Goal: Task Accomplishment & Management: Use online tool/utility

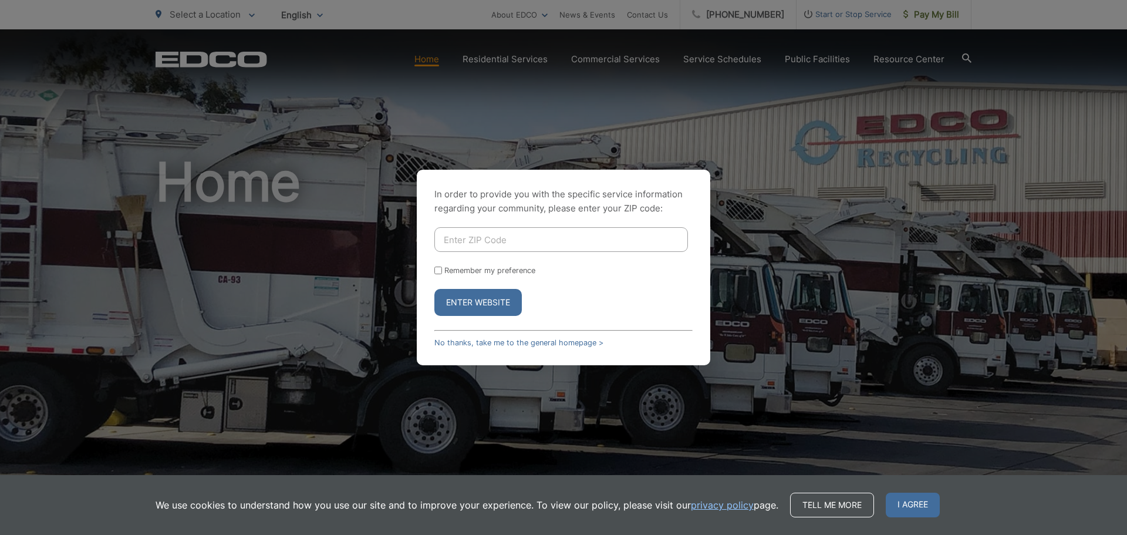
click at [500, 241] on input "Enter ZIP Code" at bounding box center [561, 239] width 254 height 25
type input "92154"
click at [439, 270] on input "Remember my preference" at bounding box center [438, 271] width 8 height 8
checkbox input "true"
click at [473, 305] on button "Enter Website" at bounding box center [477, 302] width 87 height 27
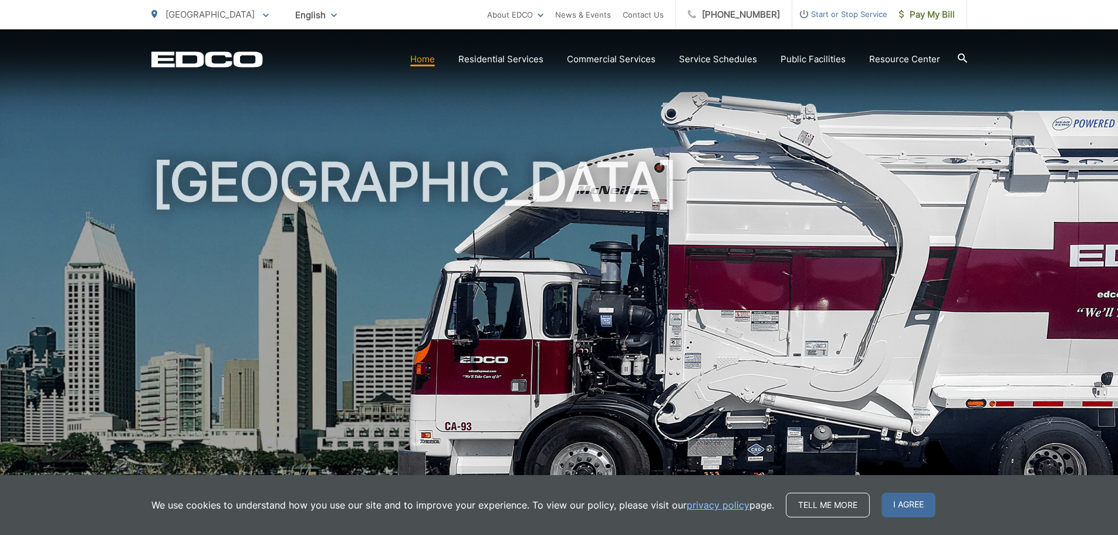
scroll to position [59, 0]
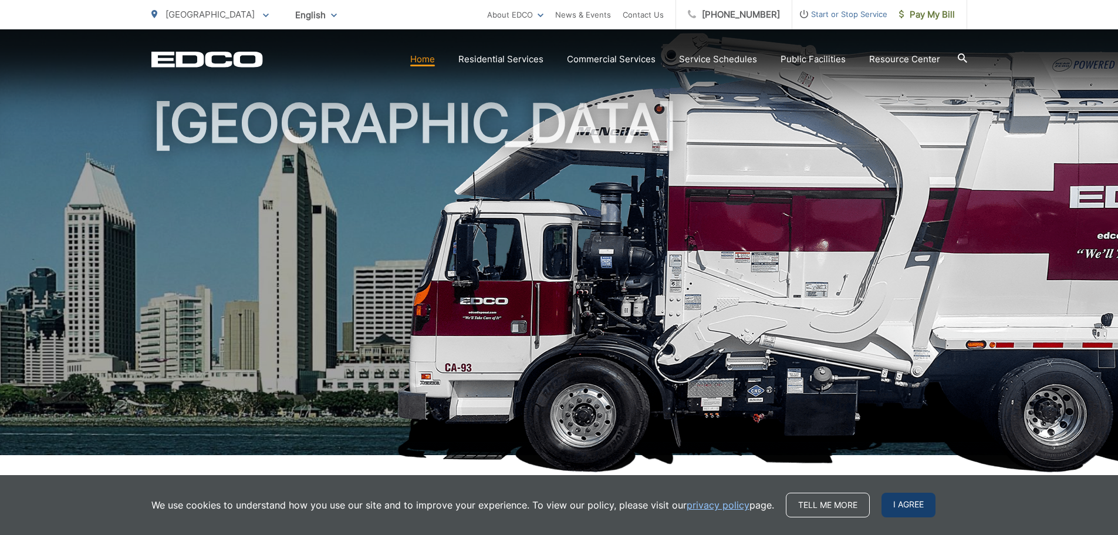
click at [902, 508] on span "I agree" at bounding box center [909, 505] width 54 height 25
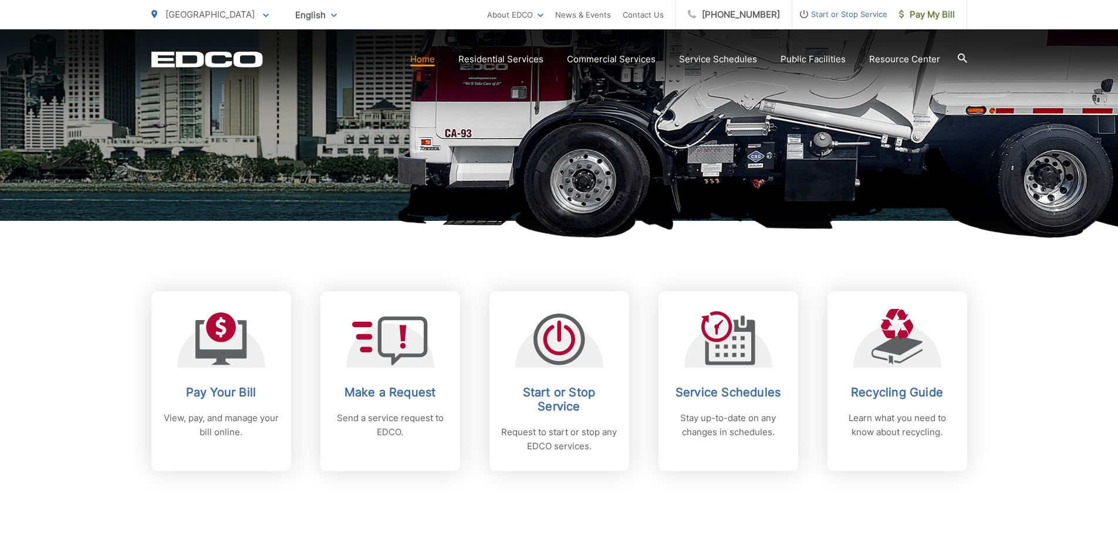
scroll to position [294, 0]
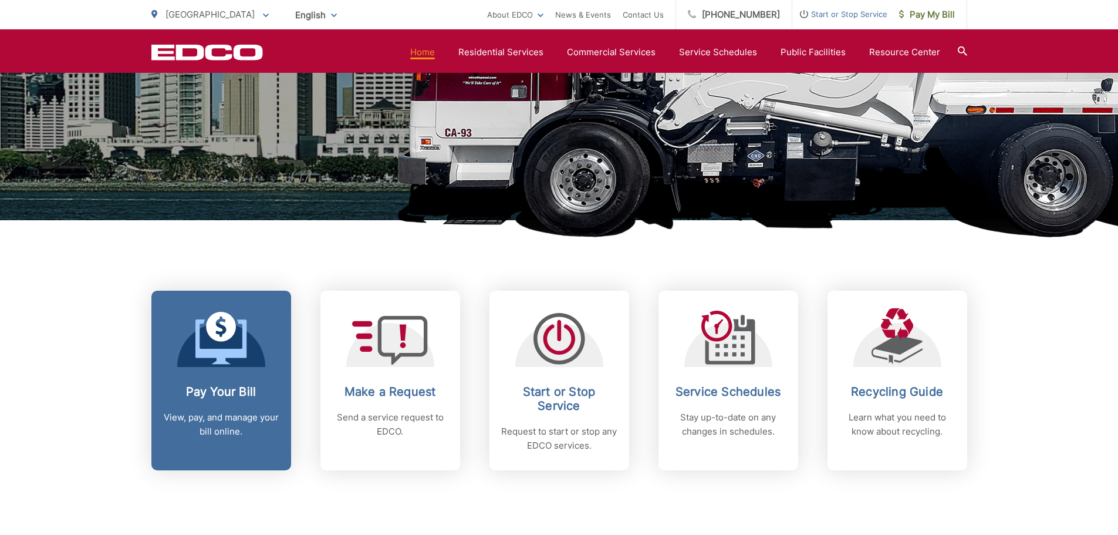
click at [223, 326] on icon at bounding box center [221, 338] width 52 height 53
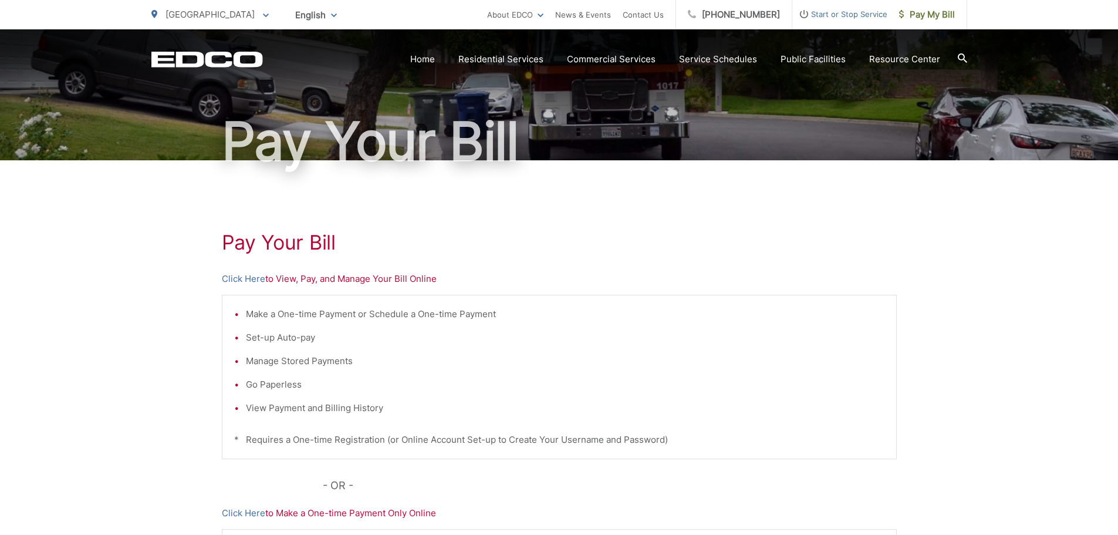
scroll to position [176, 0]
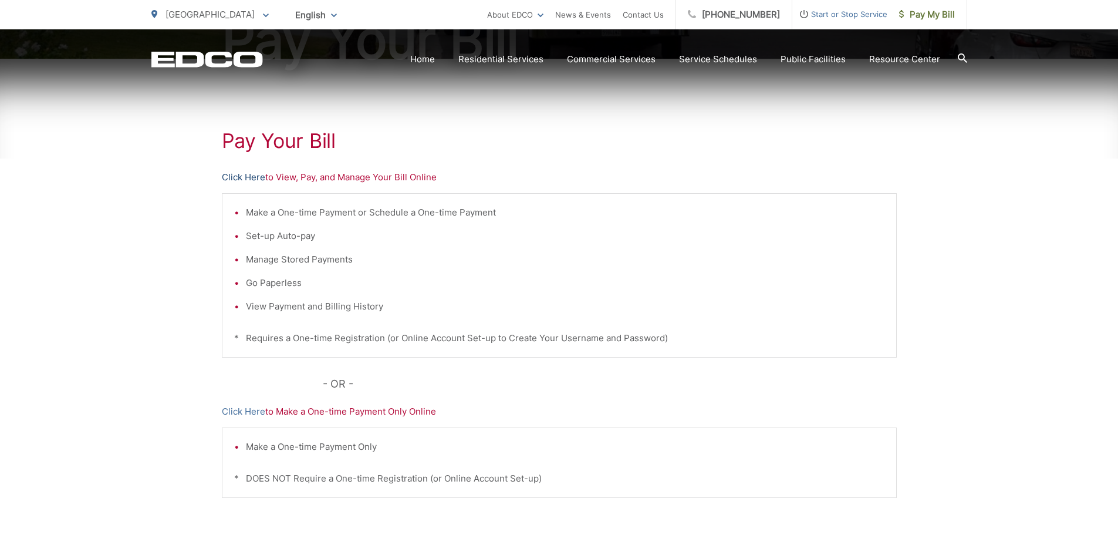
click at [238, 175] on link "Click Here" at bounding box center [243, 177] width 43 height 14
